Goal: Complete application form: Complete application form

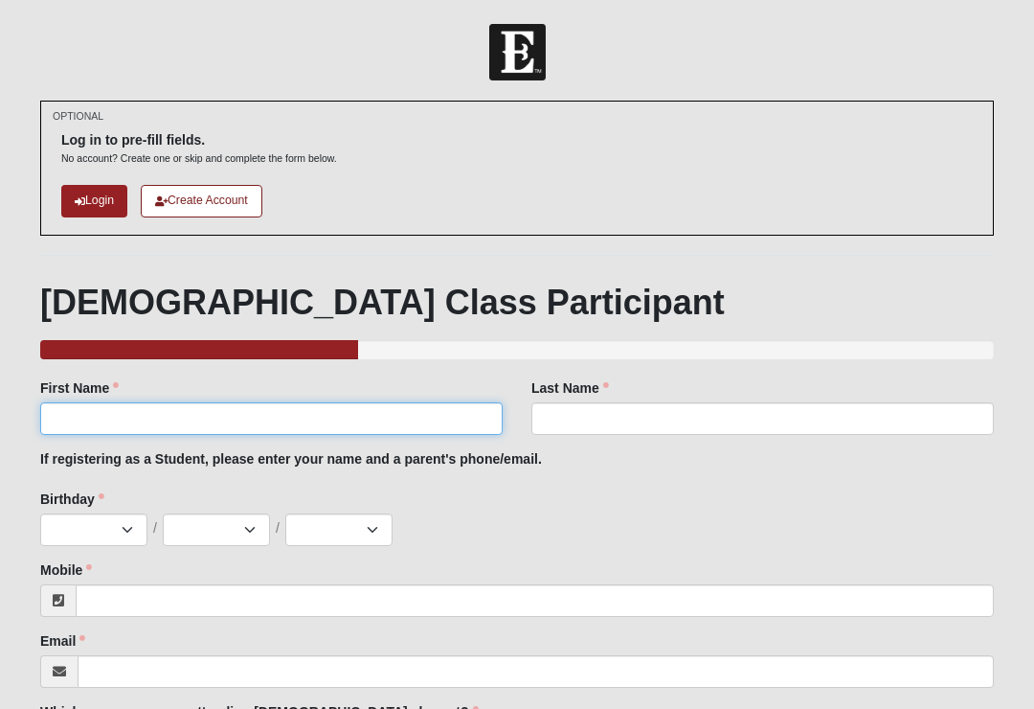
click at [143, 417] on input "First Name" at bounding box center [271, 418] width 463 height 33
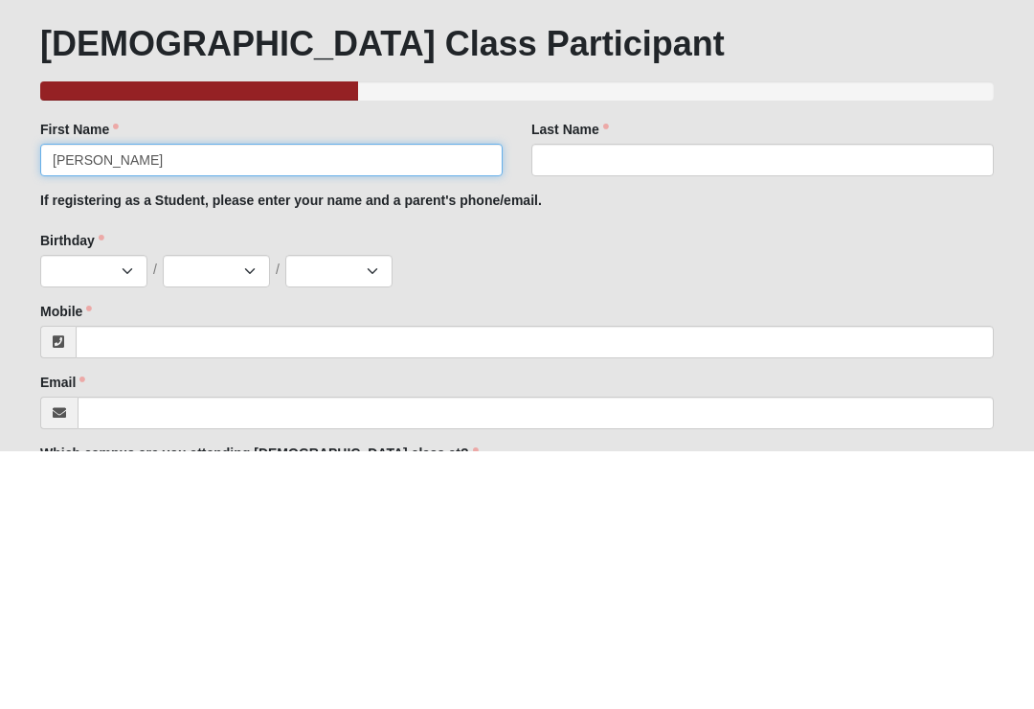
type input "[PERSON_NAME]"
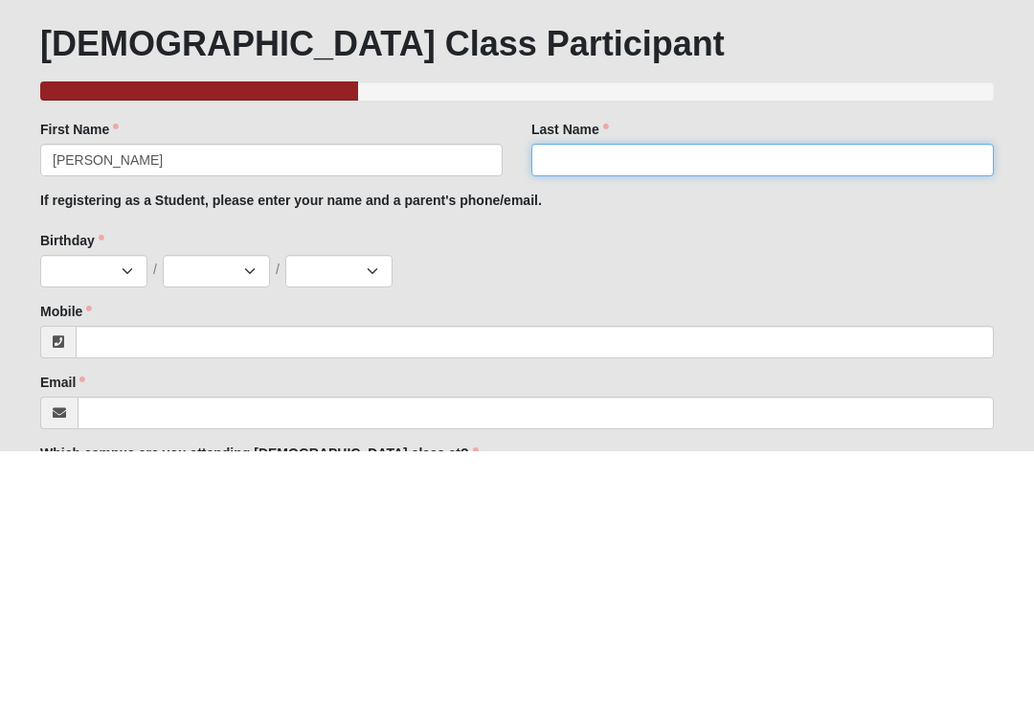
click at [754, 402] on input "Last Name" at bounding box center [763, 418] width 463 height 33
type input "[PERSON_NAME]"
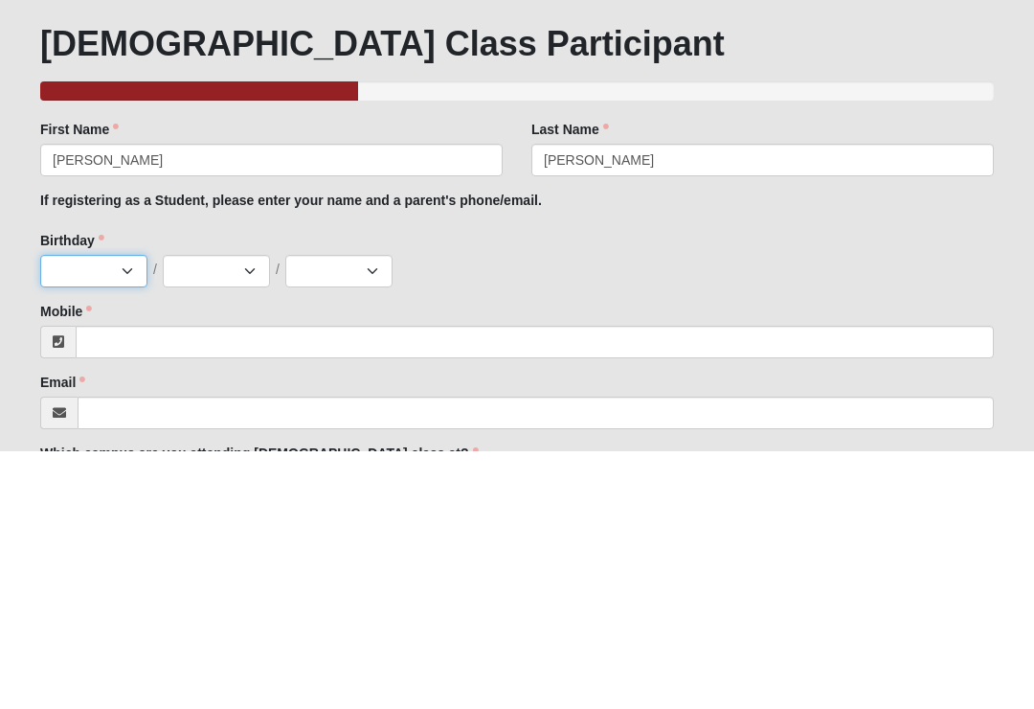
click at [74, 513] on select "Jan Feb Mar Apr May Jun [DATE] Aug Sep Oct Nov Dec" at bounding box center [93, 529] width 107 height 33
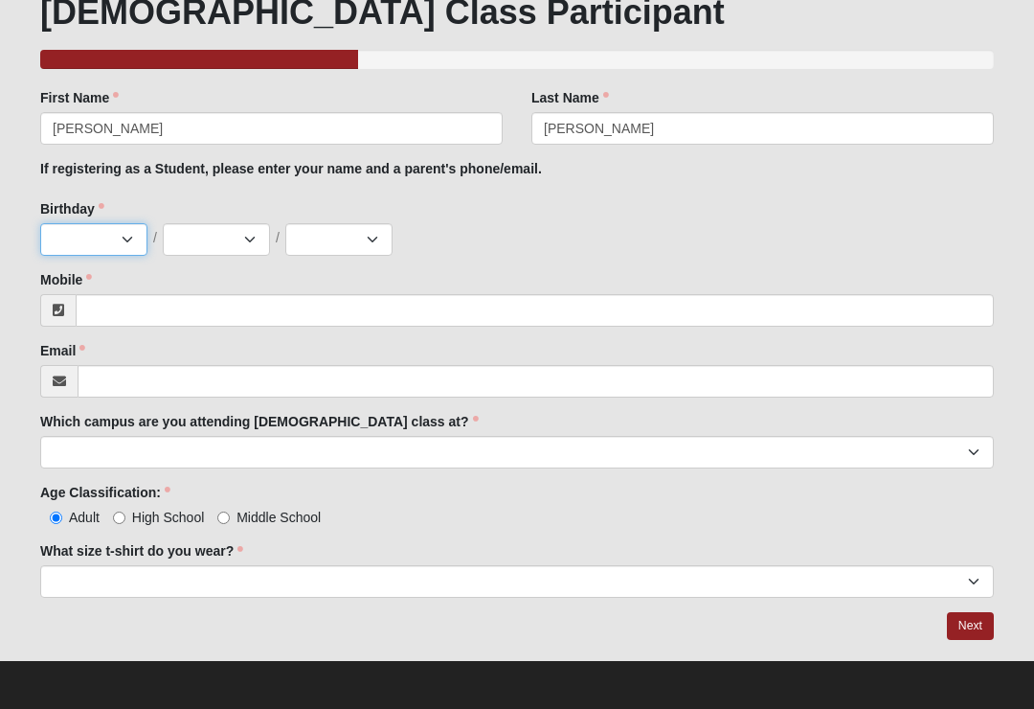
select select "7"
click at [190, 252] on select "1 2 3 4 5 6 7 8 9 10 11 12 13 14 15 16 17 18 19 20 21 22 23 24 25 26 27 28 29 3…" at bounding box center [216, 239] width 107 height 33
select select "27"
click at [312, 250] on select "2025 2024 2023 2022 2021 2020 2019 2018 2017 2016 2015 2014 2013 2012 2011 2010…" at bounding box center [338, 239] width 107 height 33
select select "2002"
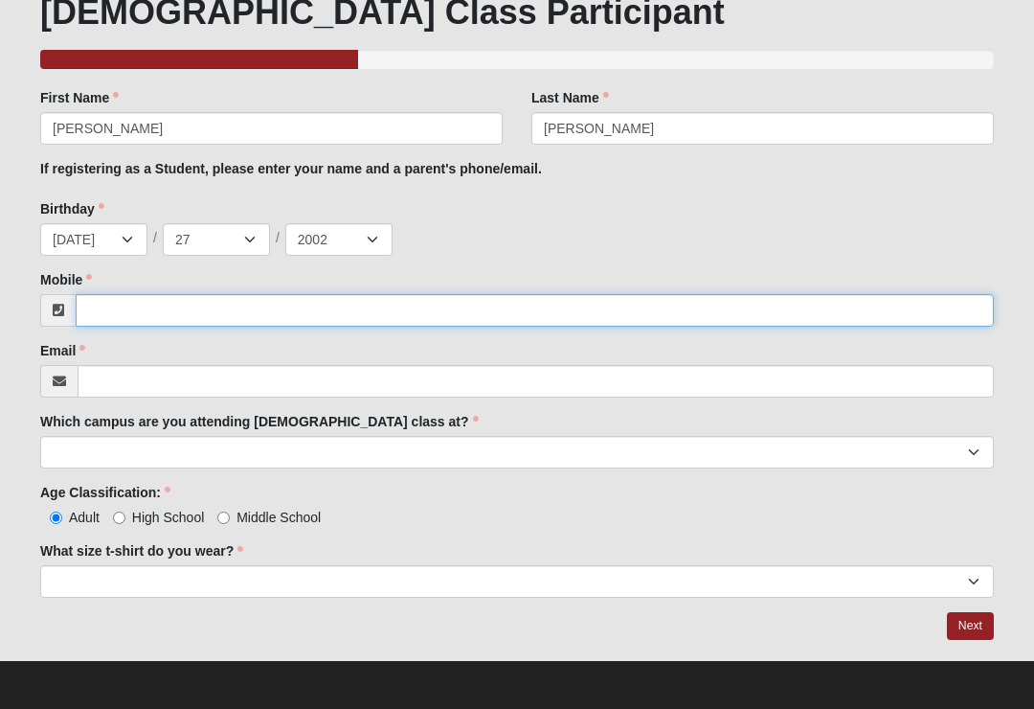
click at [714, 304] on input "Mobile" at bounding box center [535, 310] width 919 height 33
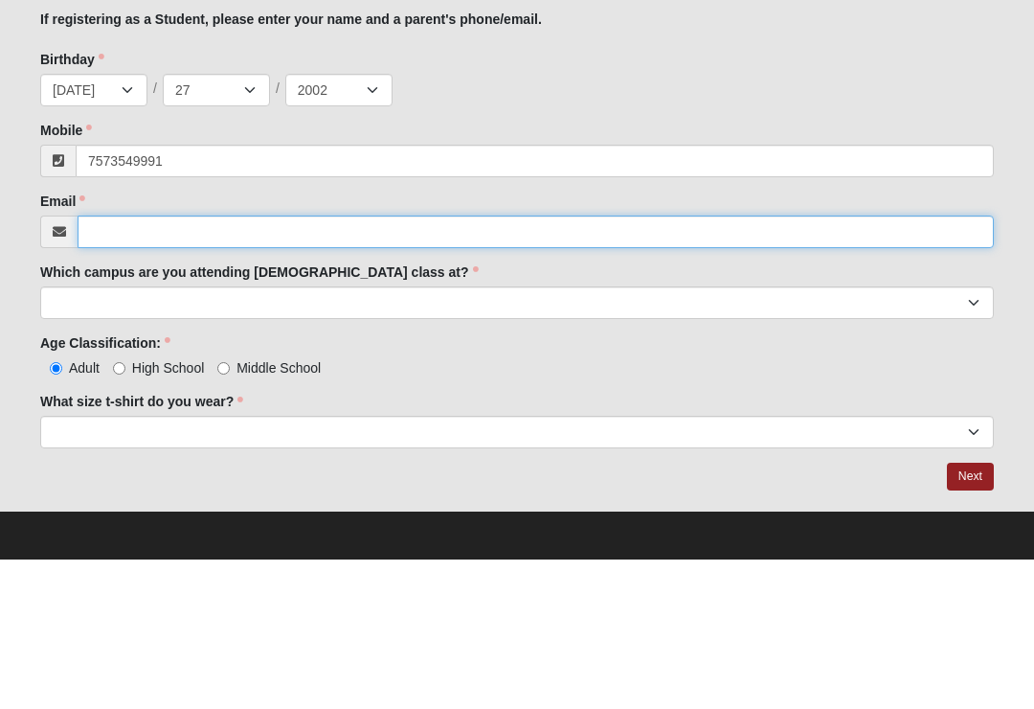
click at [762, 365] on input "Email" at bounding box center [536, 381] width 917 height 33
type input "[PHONE_NUMBER]"
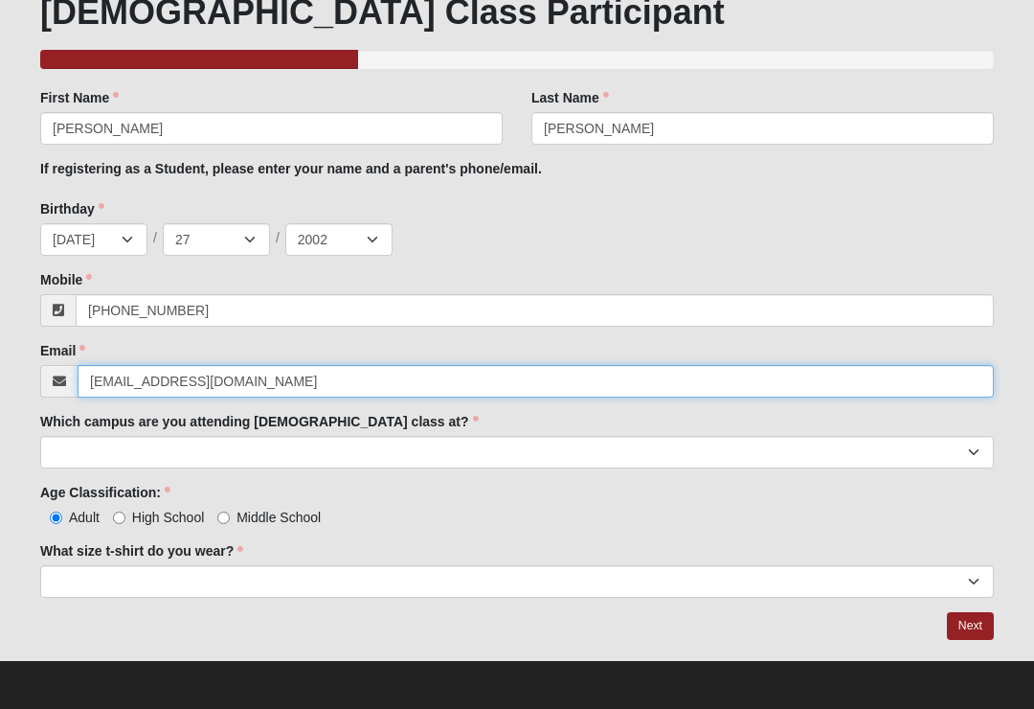
type input "[EMAIL_ADDRESS][DOMAIN_NAME]"
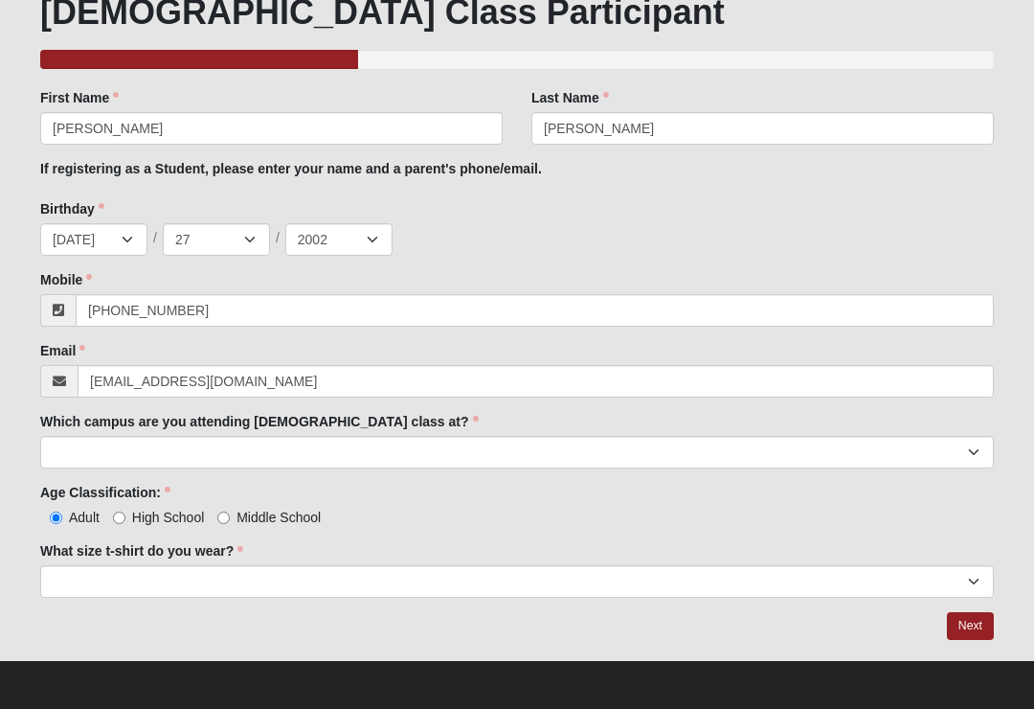
click at [749, 479] on div "Family Member to Register First Name [PERSON_NAME] First Name is required. Last…" at bounding box center [517, 343] width 954 height 510
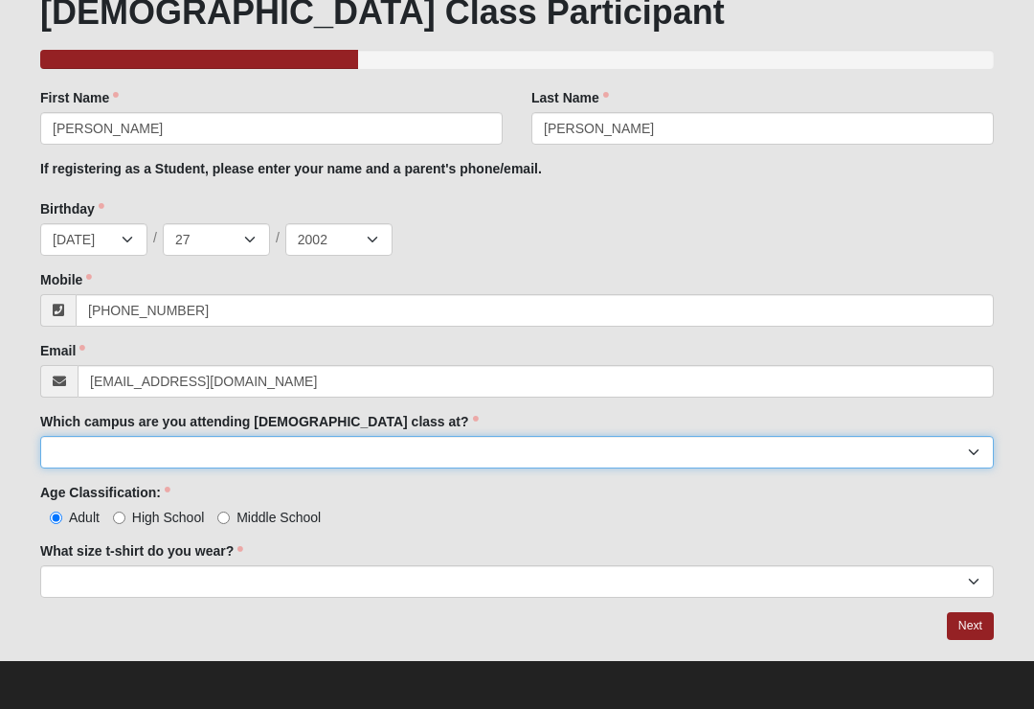
click at [747, 456] on select "Arlington Baymeadows Eleven22 Online [PERSON_NAME][GEOGRAPHIC_DATA] Jesup [GEOG…" at bounding box center [517, 452] width 954 height 33
select select "15"
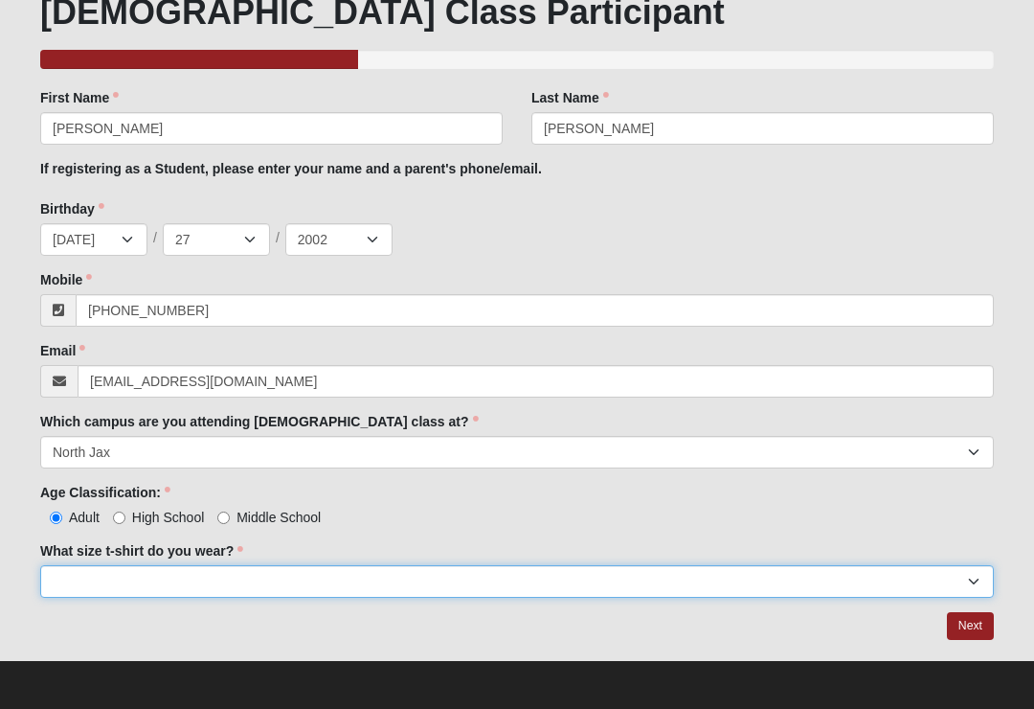
click at [59, 574] on select "Small Medium Large XL 2XL 3XL" at bounding box center [517, 581] width 954 height 33
select select "Small"
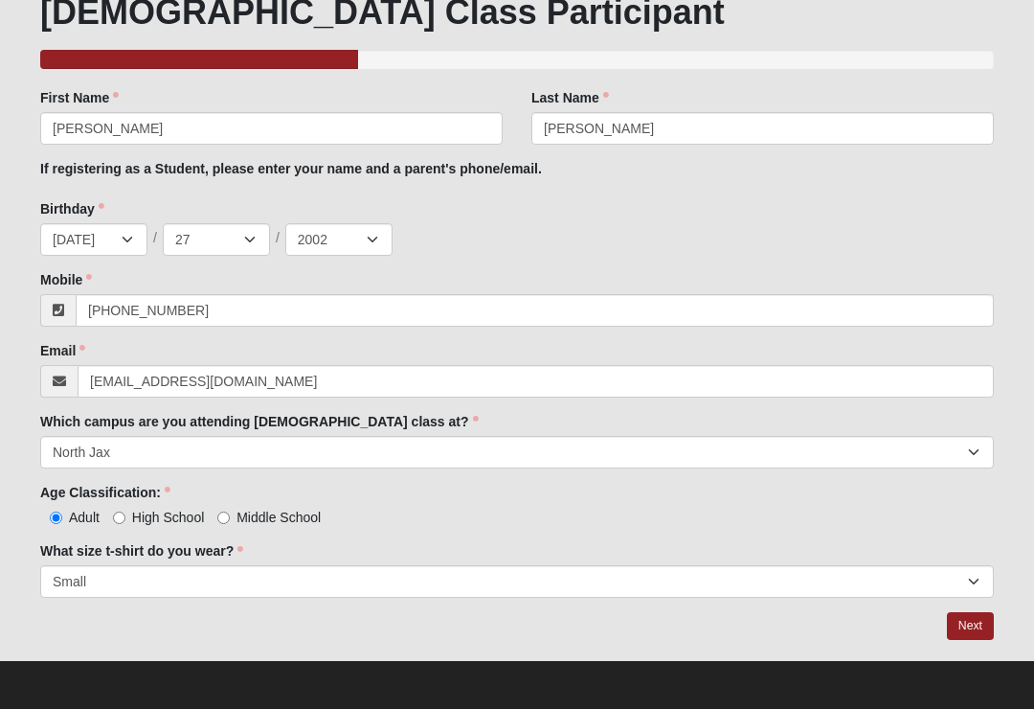
click at [958, 618] on link "Next" at bounding box center [970, 626] width 47 height 28
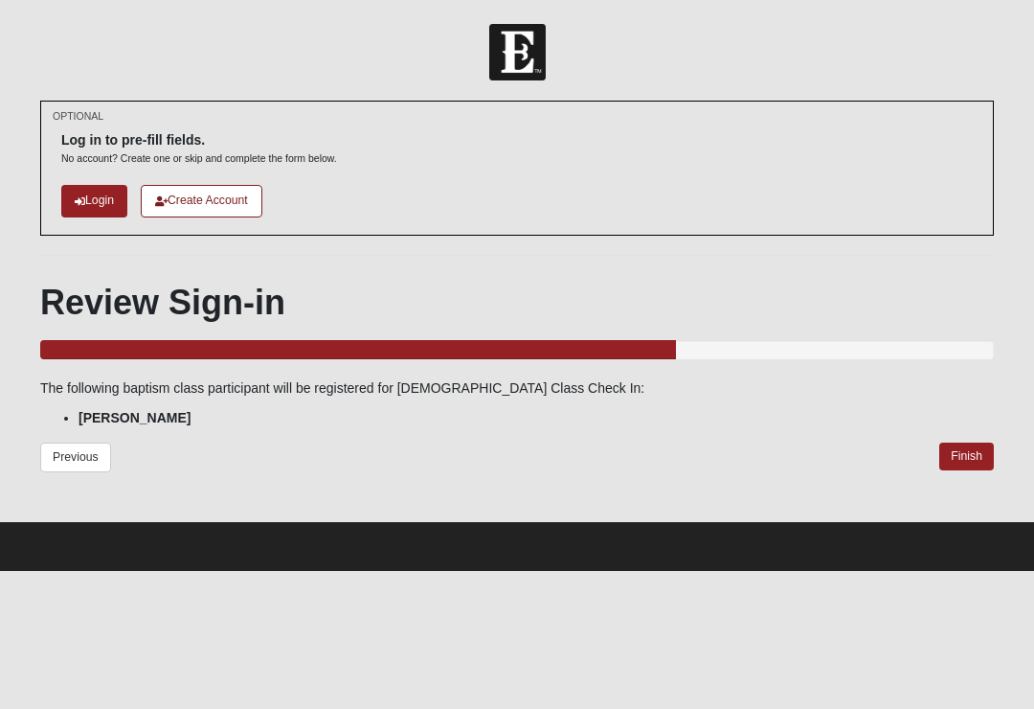
click at [985, 457] on link "Finish" at bounding box center [967, 457] width 55 height 28
